Goal: Entertainment & Leisure: Browse casually

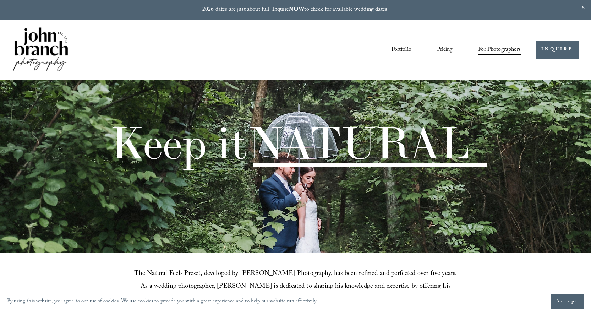
scroll to position [9, 0]
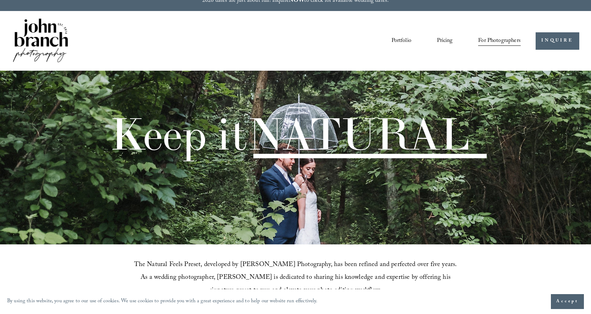
click at [440, 42] on link "Pricing" at bounding box center [445, 41] width 16 height 12
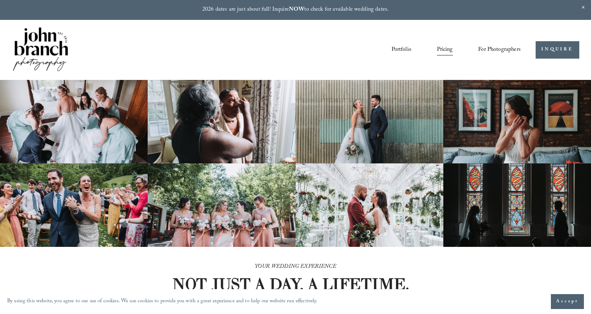
click at [405, 49] on link "Portfolio" at bounding box center [401, 50] width 20 height 12
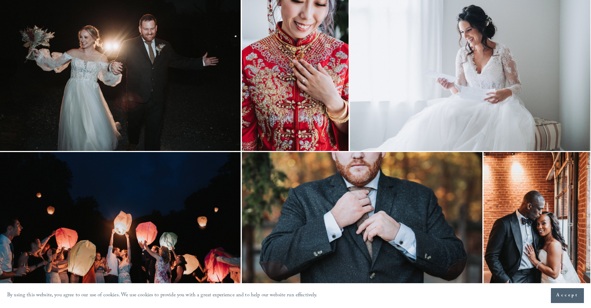
scroll to position [1102, 0]
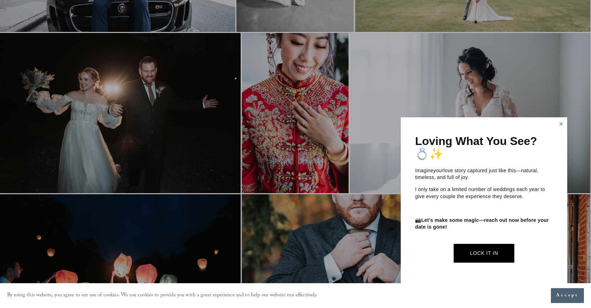
click at [556, 126] on link "Close" at bounding box center [561, 123] width 11 height 11
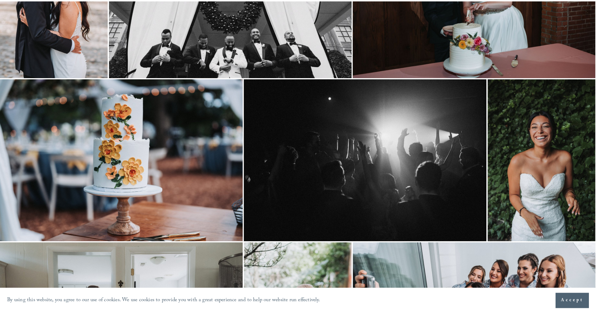
scroll to position [0, 0]
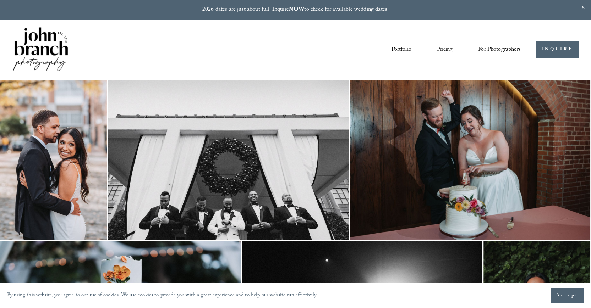
click at [70, 147] on img at bounding box center [53, 160] width 107 height 160
